Goal: Information Seeking & Learning: Learn about a topic

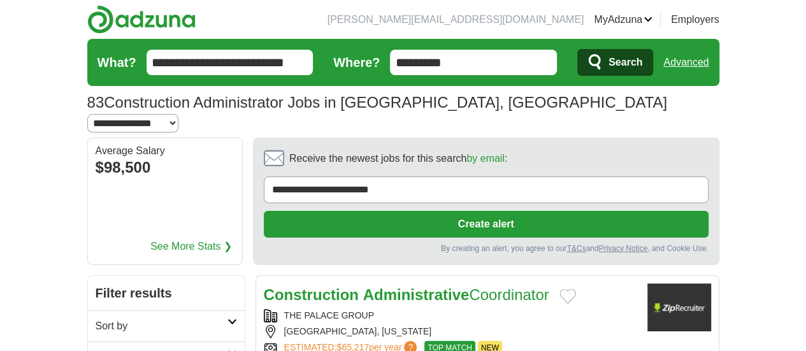
click at [363, 286] on strong "Administrative" at bounding box center [416, 294] width 106 height 17
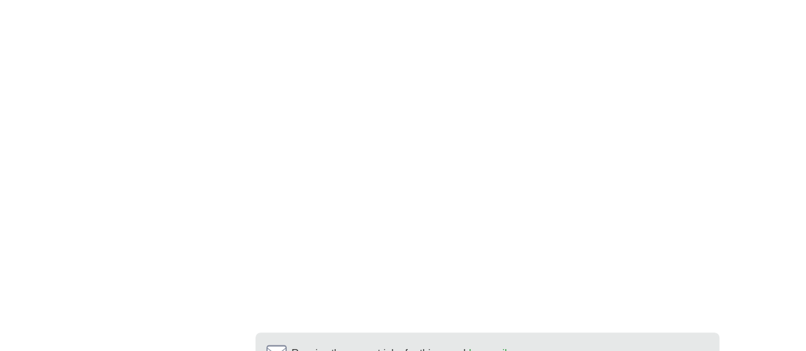
scroll to position [2442, 0]
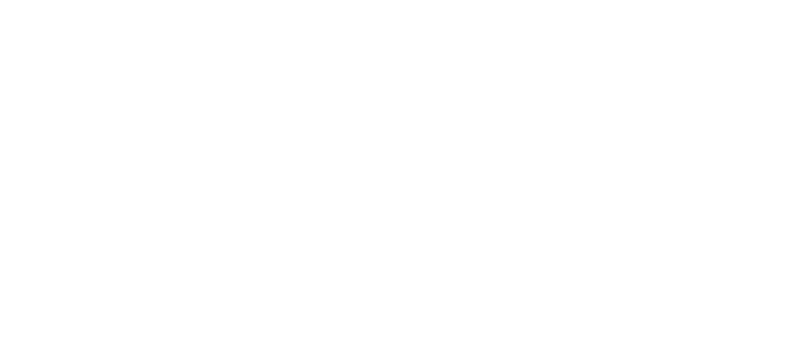
scroll to position [2325, 0]
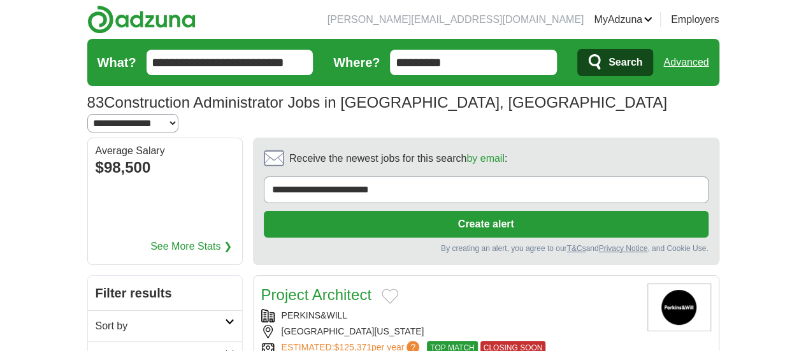
click at [487, 341] on span "CLOSING SOON" at bounding box center [514, 348] width 66 height 14
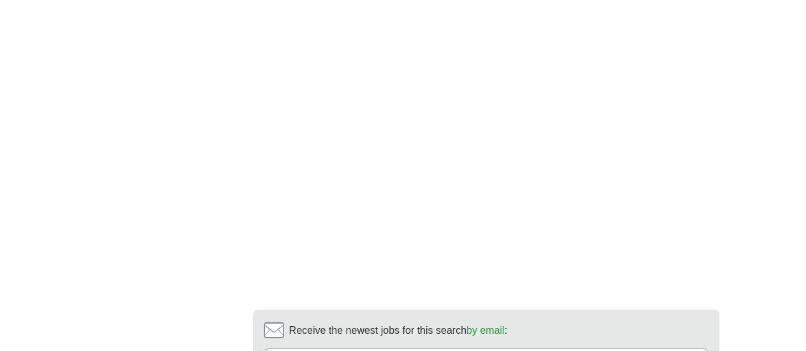
scroll to position [2369, 0]
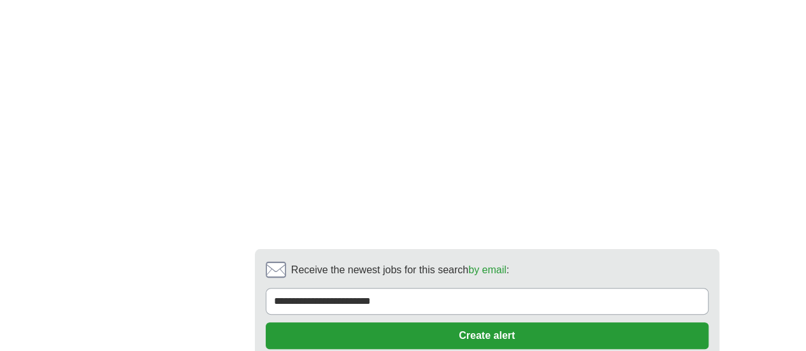
scroll to position [2478, 0]
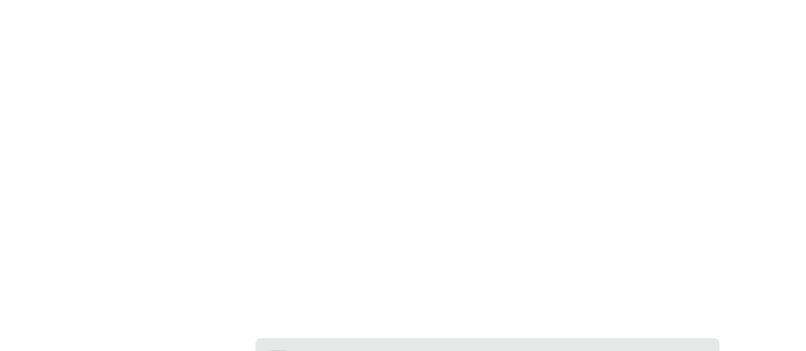
scroll to position [2226, 0]
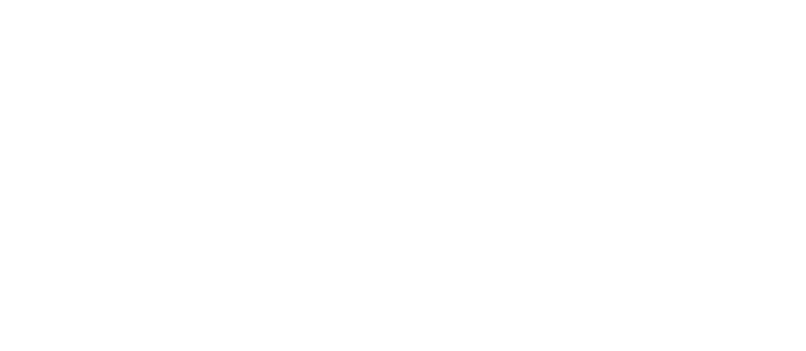
scroll to position [1999, 0]
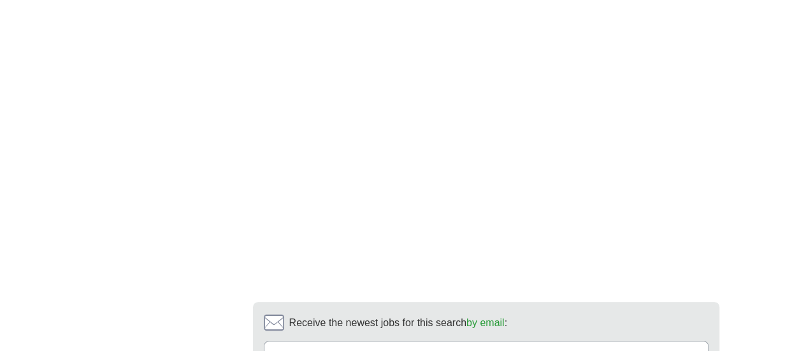
scroll to position [2498, 0]
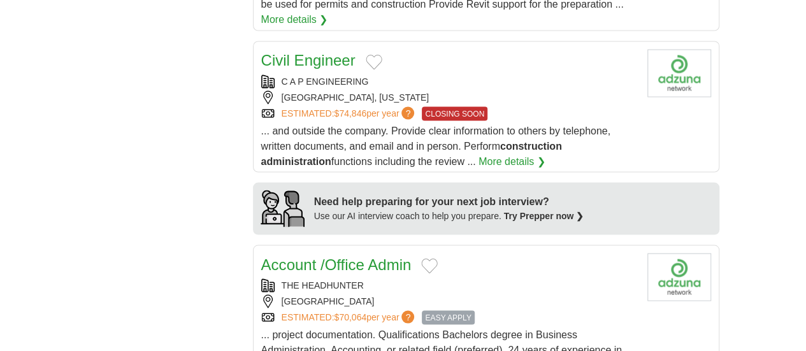
scroll to position [1130, 0]
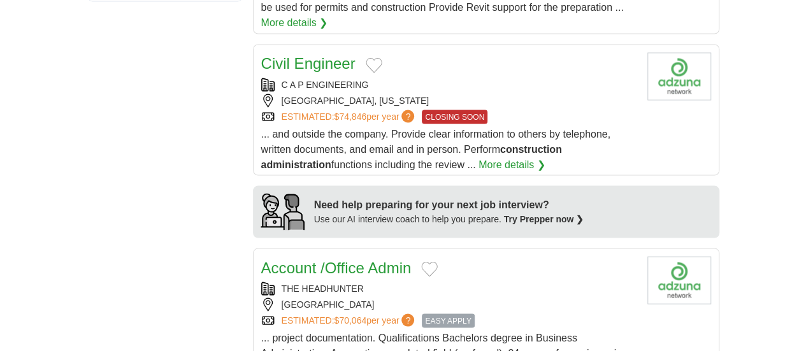
click at [330, 259] on link "Account /Office Admin" at bounding box center [336, 267] width 150 height 17
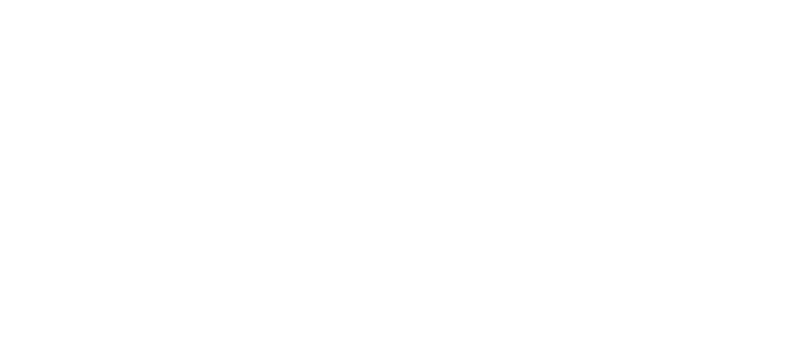
scroll to position [2347, 0]
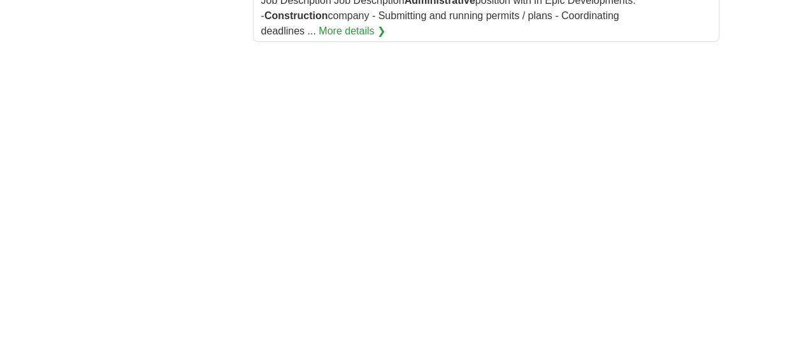
scroll to position [2062, 0]
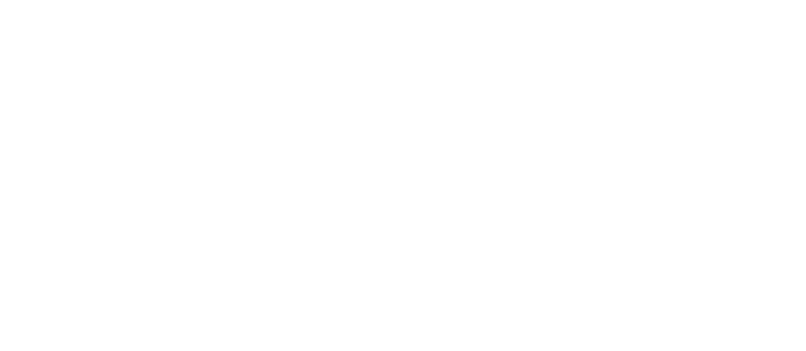
scroll to position [2514, 0]
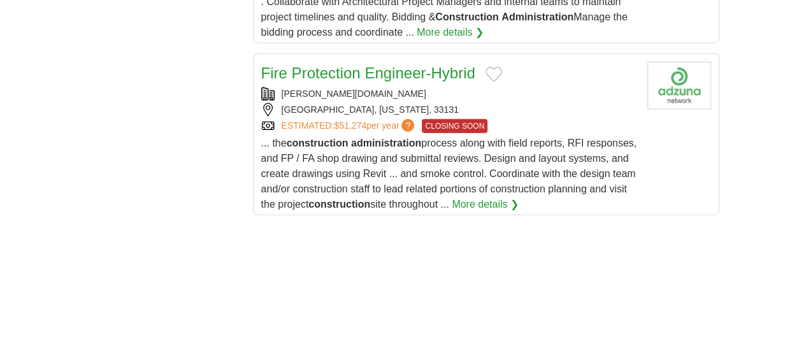
scroll to position [1650, 0]
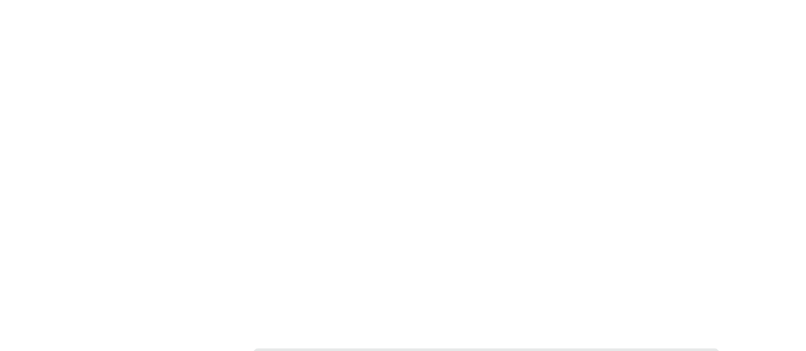
scroll to position [2321, 0]
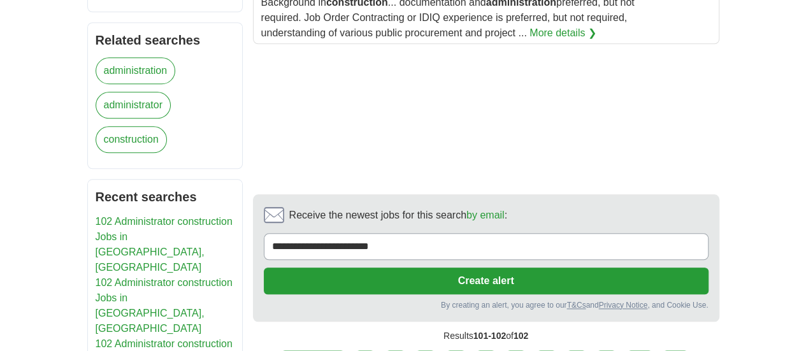
scroll to position [590, 0]
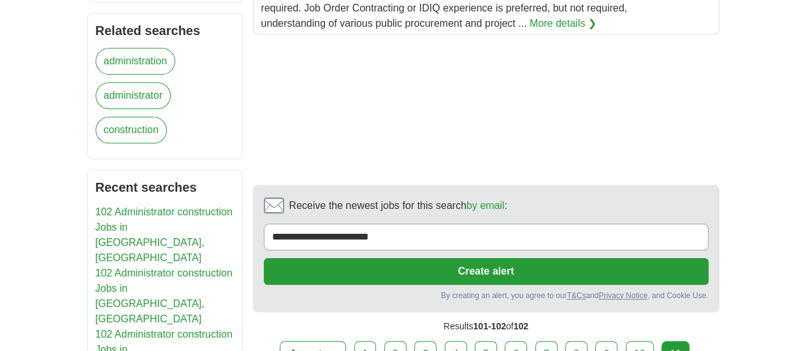
click at [654, 341] on link "10" at bounding box center [640, 354] width 28 height 27
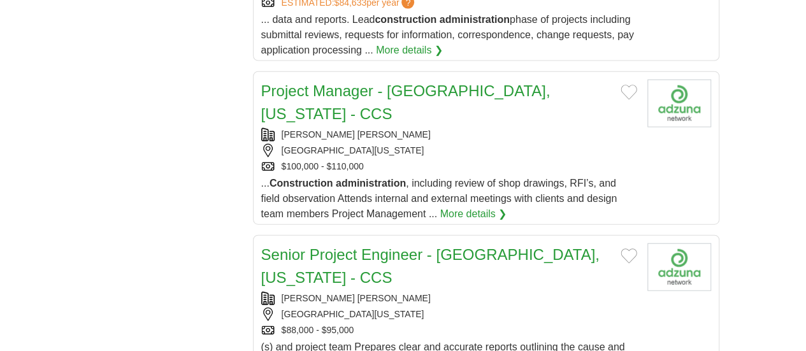
scroll to position [1605, 0]
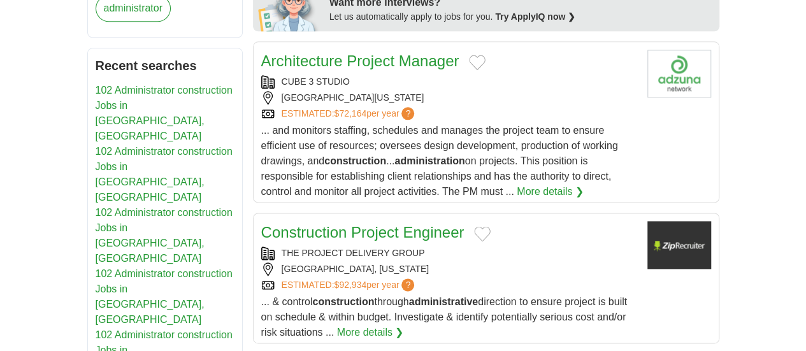
scroll to position [781, 0]
